Goal: Task Accomplishment & Management: Manage account settings

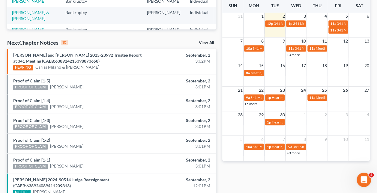
scroll to position [169, 0]
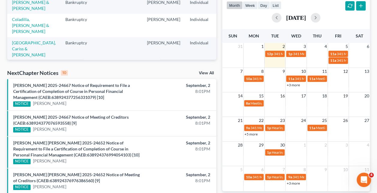
scroll to position [161, 0]
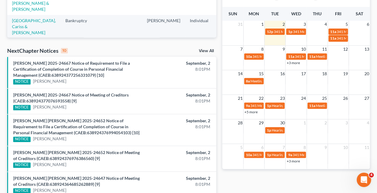
click at [323, 104] on span "Meeting of Creditors for [PERSON_NAME] & [PERSON_NAME]" at bounding box center [365, 106] width 98 height 5
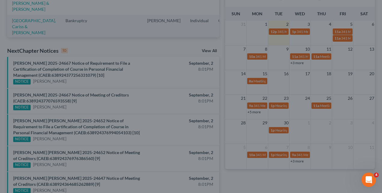
click at [364, 115] on div "Edit Event × Event Title * Meeting of Creditors for [PERSON_NAME] & [PERSON_NAM…" at bounding box center [191, 96] width 382 height 193
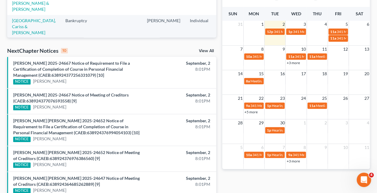
click at [252, 112] on link "+5 more" at bounding box center [251, 112] width 13 height 5
click at [339, 117] on div "21 22 23 24 25 26 27 9a 341 Meeting for [PERSON_NAME] [PERSON_NAME] 1p Hearing …" at bounding box center [296, 107] width 148 height 25
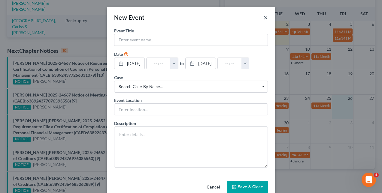
click at [264, 19] on button "×" at bounding box center [265, 17] width 4 height 7
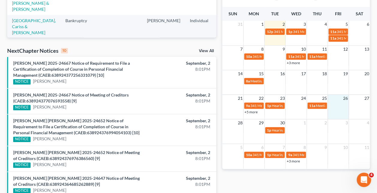
scroll to position [0, 0]
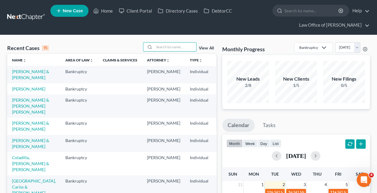
click at [186, 46] on input "search" at bounding box center [175, 47] width 42 height 9
type input "[PERSON_NAME]"
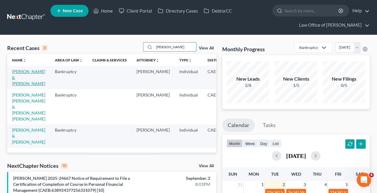
click at [19, 82] on link "[PERSON_NAME] & [PERSON_NAME]" at bounding box center [28, 77] width 33 height 17
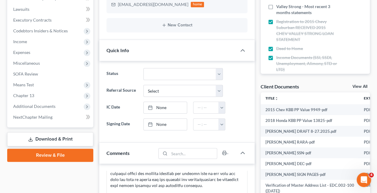
scroll to position [167, 0]
click at [35, 107] on span "Additional Documents" at bounding box center [34, 106] width 42 height 5
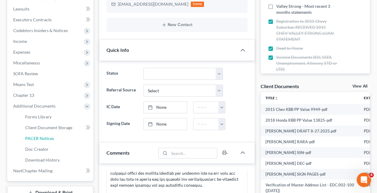
click at [38, 138] on span "PACER Notices" at bounding box center [39, 138] width 29 height 5
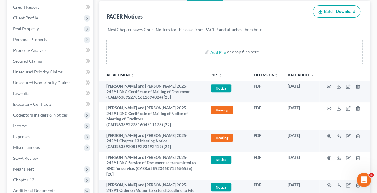
click at [152, 130] on td "[PERSON_NAME] and [PERSON_NAME] 2025-24291 Chapter 13 Meeting Notice (CAEB:6389…" at bounding box center [152, 141] width 106 height 22
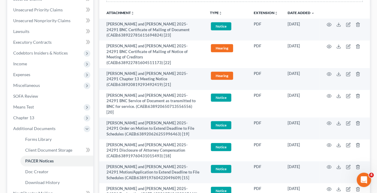
scroll to position [144, 0]
click at [328, 72] on icon "button" at bounding box center [329, 74] width 5 height 5
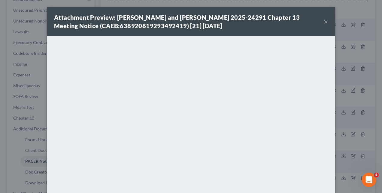
click at [108, 2] on div "Attachment Preview: [PERSON_NAME] and [PERSON_NAME] 2025-24291 Chapter 13 Meeti…" at bounding box center [191, 96] width 382 height 193
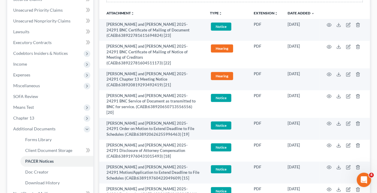
scroll to position [0, 0]
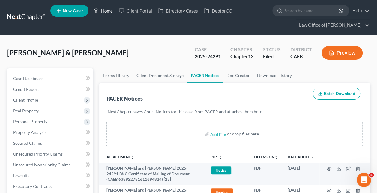
click at [105, 9] on link "Home" at bounding box center [103, 10] width 26 height 11
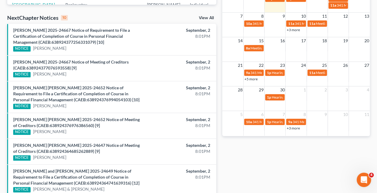
scroll to position [193, 0]
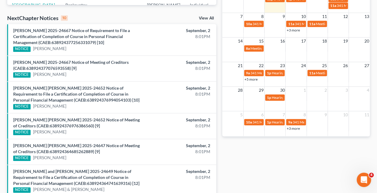
click at [320, 72] on span "Meeting of Creditors for [PERSON_NAME] & [PERSON_NAME]" at bounding box center [365, 73] width 98 height 5
select select "Days"
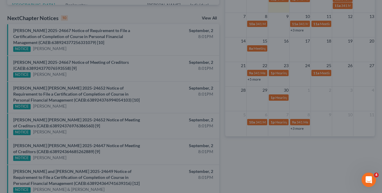
click at [67, 101] on div "Edit Event × Event Title * Meeting of Creditors for [PERSON_NAME] & [PERSON_NAM…" at bounding box center [191, 96] width 382 height 193
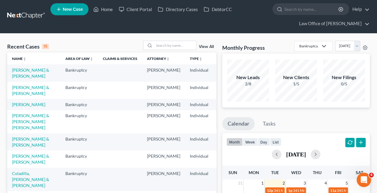
scroll to position [0, 0]
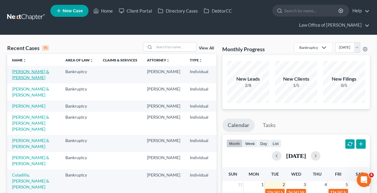
click at [17, 80] on link "[PERSON_NAME] & [PERSON_NAME]" at bounding box center [30, 74] width 37 height 11
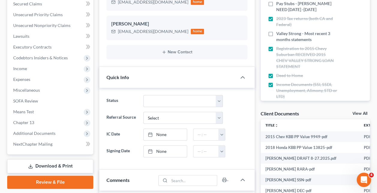
scroll to position [998, 0]
click at [49, 137] on span "Additional Documents" at bounding box center [50, 133] width 85 height 11
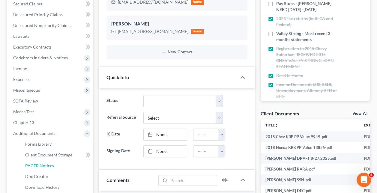
click at [47, 163] on span "PACER Notices" at bounding box center [39, 165] width 29 height 5
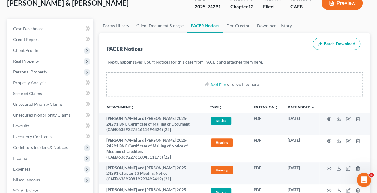
scroll to position [101, 0]
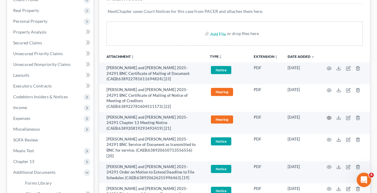
click at [330, 116] on icon "button" at bounding box center [329, 118] width 5 height 5
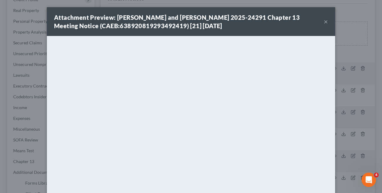
click at [342, 103] on div "Attachment Preview: [PERSON_NAME] and [PERSON_NAME] 2025-24291 Chapter 13 Meeti…" at bounding box center [191, 96] width 382 height 193
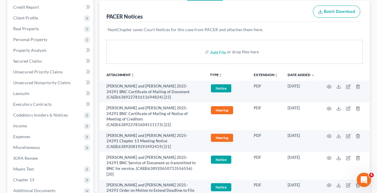
scroll to position [82, 0]
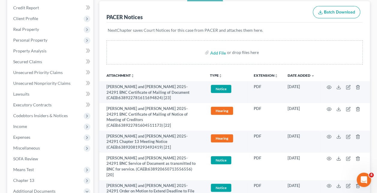
click at [121, 118] on td "[PERSON_NAME] and [PERSON_NAME] 2025-24291 BNC Certificate of Mailing of Notice…" at bounding box center [152, 117] width 106 height 28
click at [329, 109] on circle "button" at bounding box center [329, 109] width 1 height 1
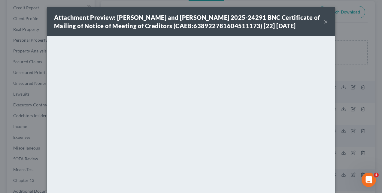
click at [354, 112] on div "Attachment Preview: [PERSON_NAME] and [PERSON_NAME] 2025-24291 BNC Certificate …" at bounding box center [191, 96] width 382 height 193
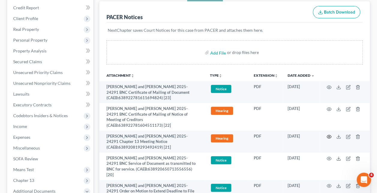
click at [329, 134] on icon "button" at bounding box center [329, 136] width 5 height 5
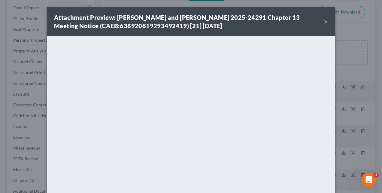
click at [28, 93] on div "Attachment Preview: [PERSON_NAME] and [PERSON_NAME] 2025-24291 Chapter 13 Meeti…" at bounding box center [191, 96] width 382 height 193
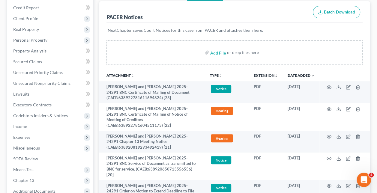
scroll to position [0, 0]
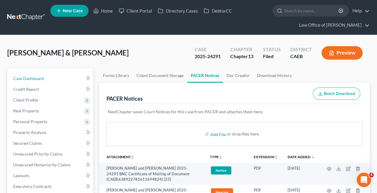
click at [47, 76] on link "Case Dashboard" at bounding box center [50, 78] width 85 height 11
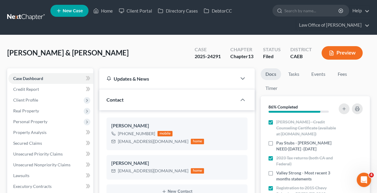
scroll to position [72, 0]
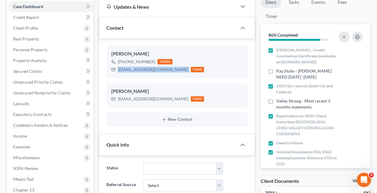
drag, startPoint x: 163, startPoint y: 68, endPoint x: 118, endPoint y: 70, distance: 45.6
click at [118, 70] on div "[EMAIL_ADDRESS][DOMAIN_NAME] home" at bounding box center [157, 70] width 93 height 8
copy div "[EMAIL_ADDRESS][DOMAIN_NAME]"
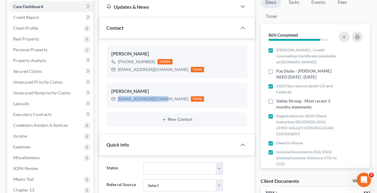
drag, startPoint x: 161, startPoint y: 99, endPoint x: 118, endPoint y: 102, distance: 43.7
click at [118, 102] on div "[PERSON_NAME] [EMAIL_ADDRESS][DOMAIN_NAME] home" at bounding box center [177, 95] width 141 height 25
copy div "[EMAIL_ADDRESS][DOMAIN_NAME]"
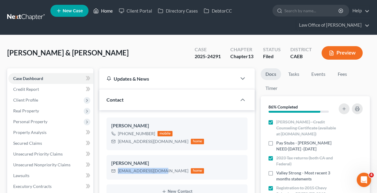
click at [105, 9] on link "Home" at bounding box center [103, 10] width 26 height 11
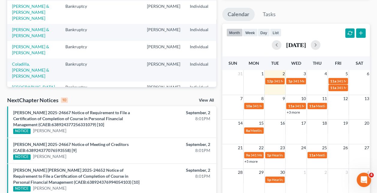
scroll to position [111, 0]
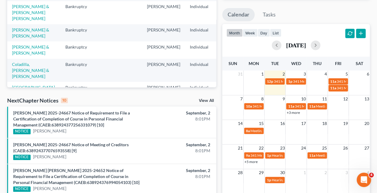
click at [318, 155] on span "Meeting of Creditors for [PERSON_NAME] & [PERSON_NAME]" at bounding box center [365, 155] width 98 height 5
select select "Days"
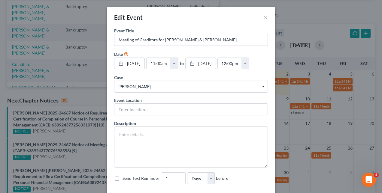
click at [81, 64] on div "Edit Event × Event Title * Meeting of Creditors for [PERSON_NAME] & [PERSON_NAM…" at bounding box center [191, 96] width 382 height 193
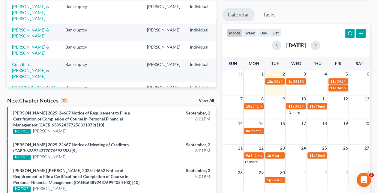
scroll to position [0, 0]
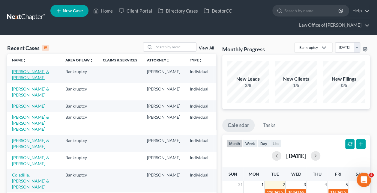
click at [17, 77] on link "[PERSON_NAME] & [PERSON_NAME]" at bounding box center [30, 74] width 37 height 11
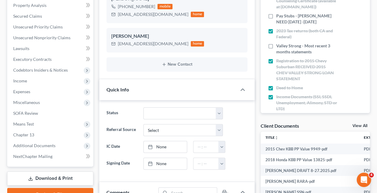
scroll to position [998, 0]
click at [63, 146] on span "Additional Documents" at bounding box center [50, 145] width 85 height 11
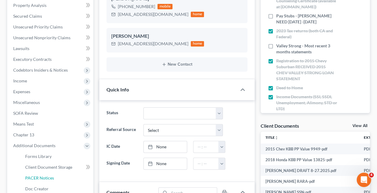
click at [47, 179] on span "PACER Notices" at bounding box center [39, 178] width 29 height 5
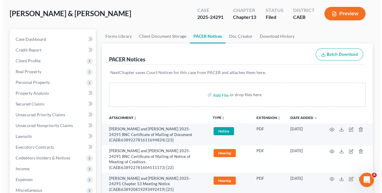
scroll to position [56, 0]
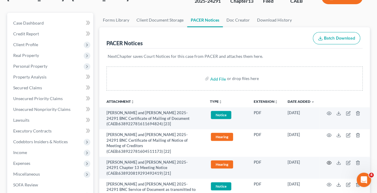
click at [329, 161] on icon "button" at bounding box center [329, 162] width 5 height 3
